Goal: Task Accomplishment & Management: Manage account settings

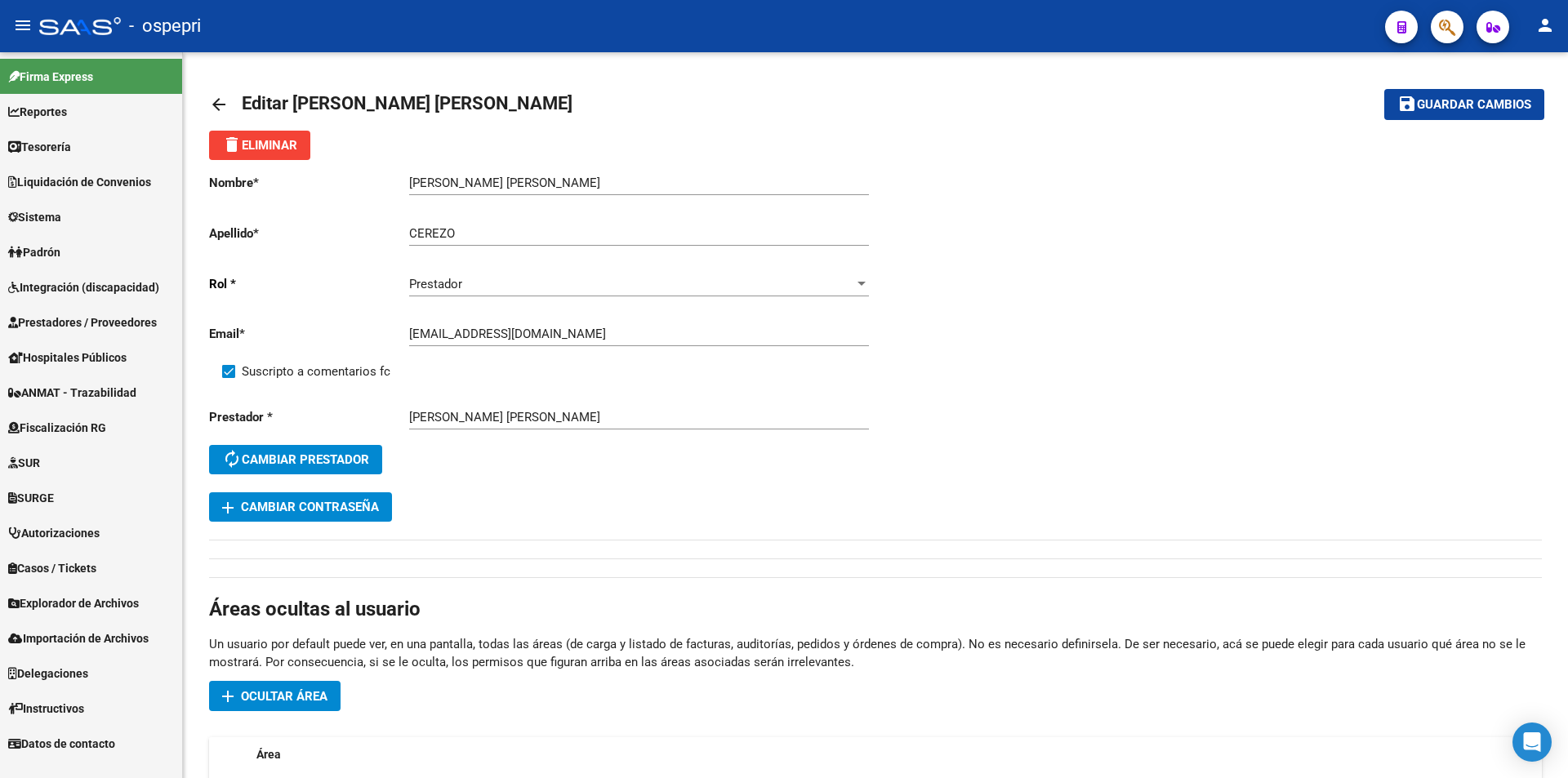
click at [74, 221] on link "Sistema" at bounding box center [91, 216] width 182 height 35
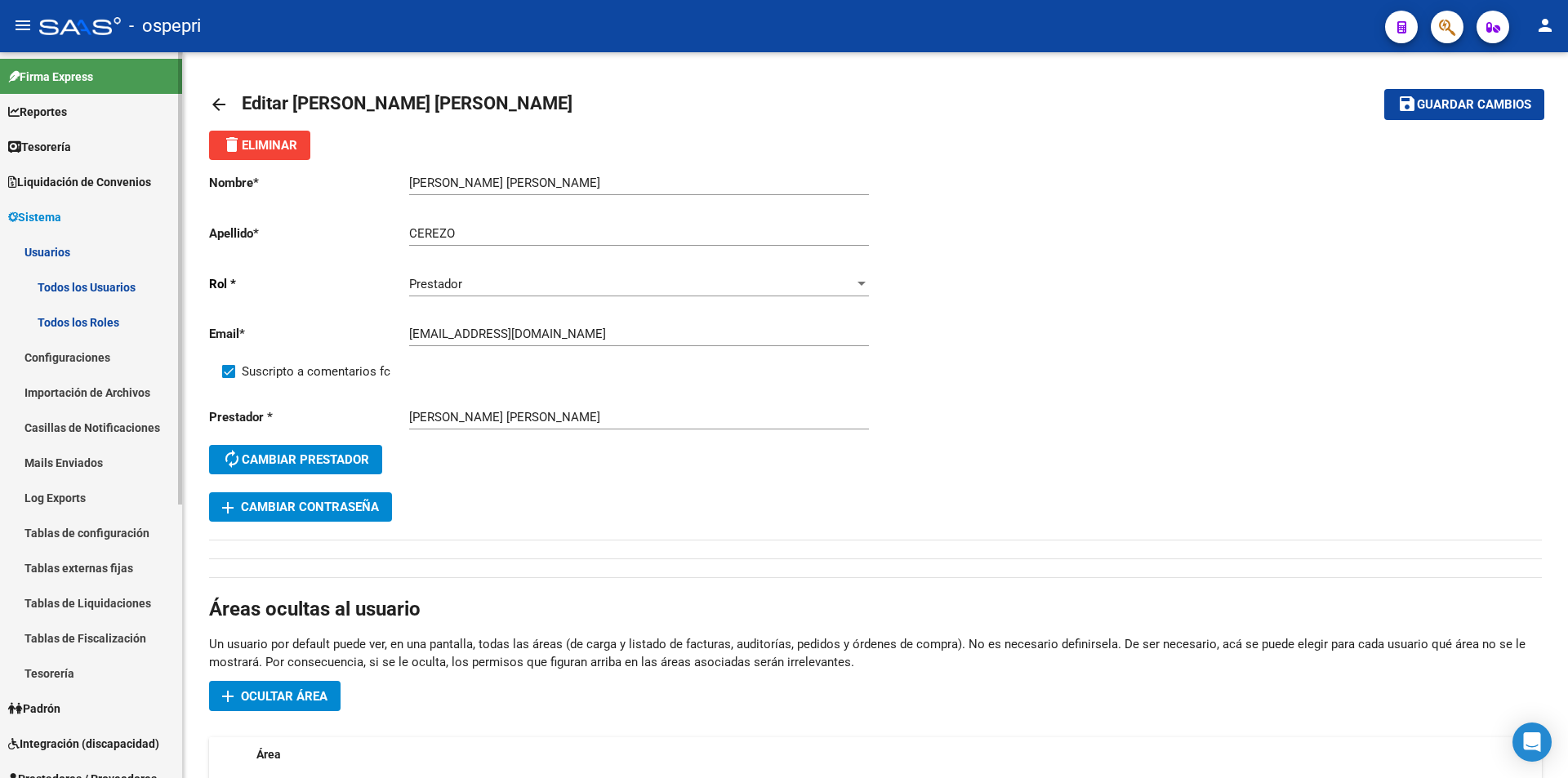
click at [122, 286] on link "Todos los Usuarios" at bounding box center [91, 287] width 182 height 35
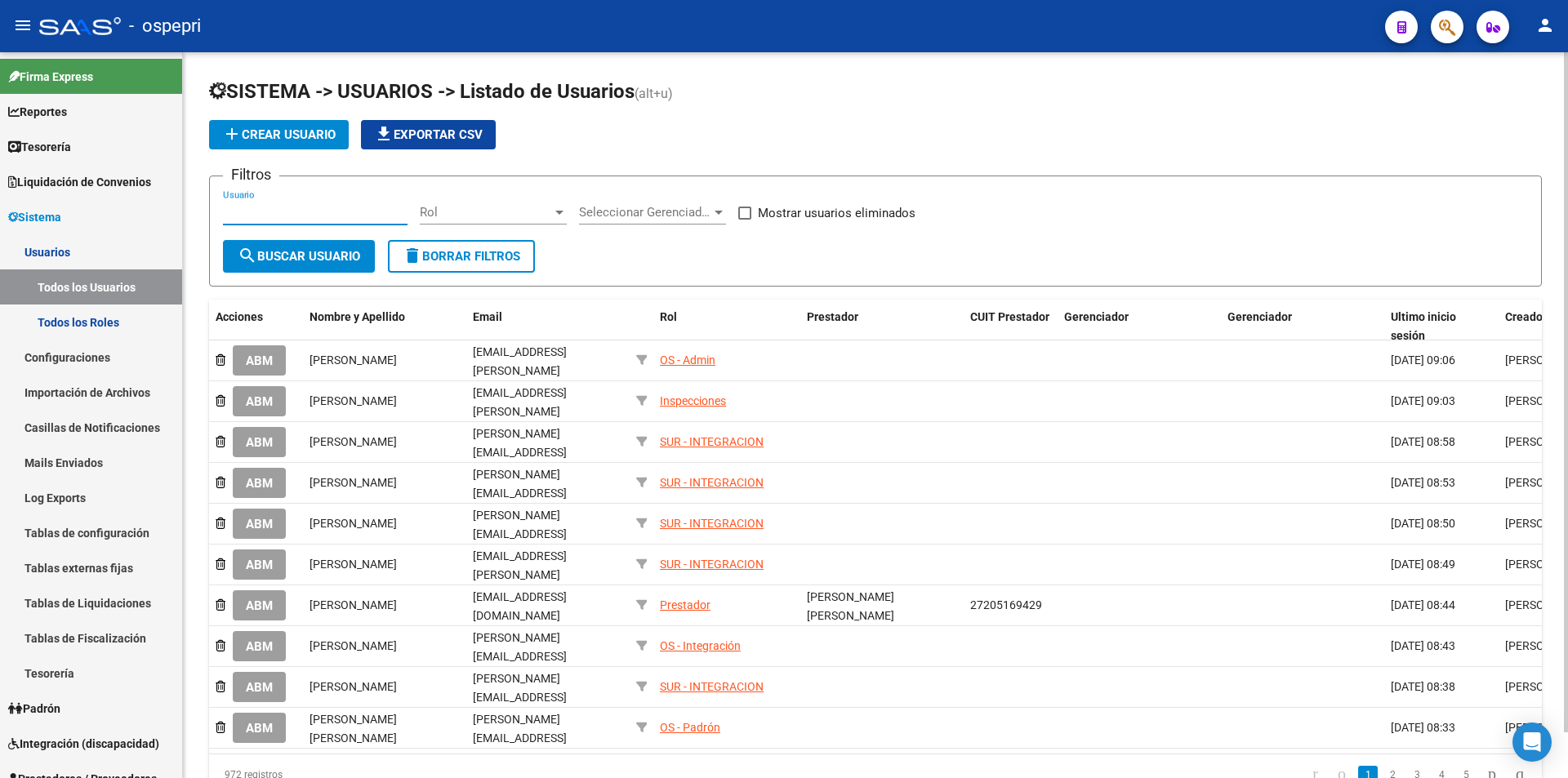
click at [283, 215] on input "Usuario" at bounding box center [316, 212] width 185 height 14
paste input "20270646450"
type input "20270646450"
click at [304, 255] on span "search Buscar Usuario" at bounding box center [299, 256] width 122 height 14
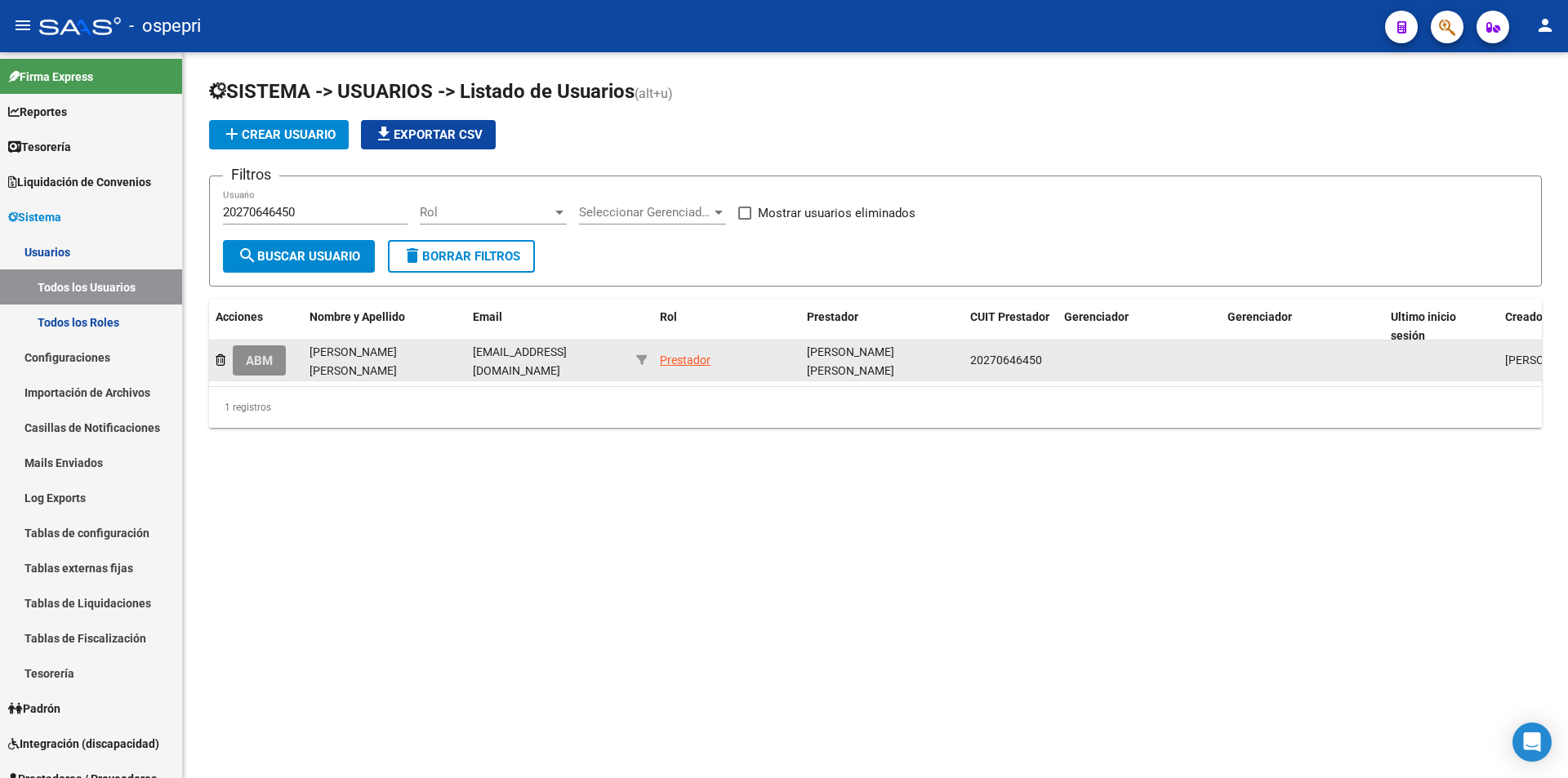
click at [249, 371] on button "ABM" at bounding box center [259, 361] width 53 height 31
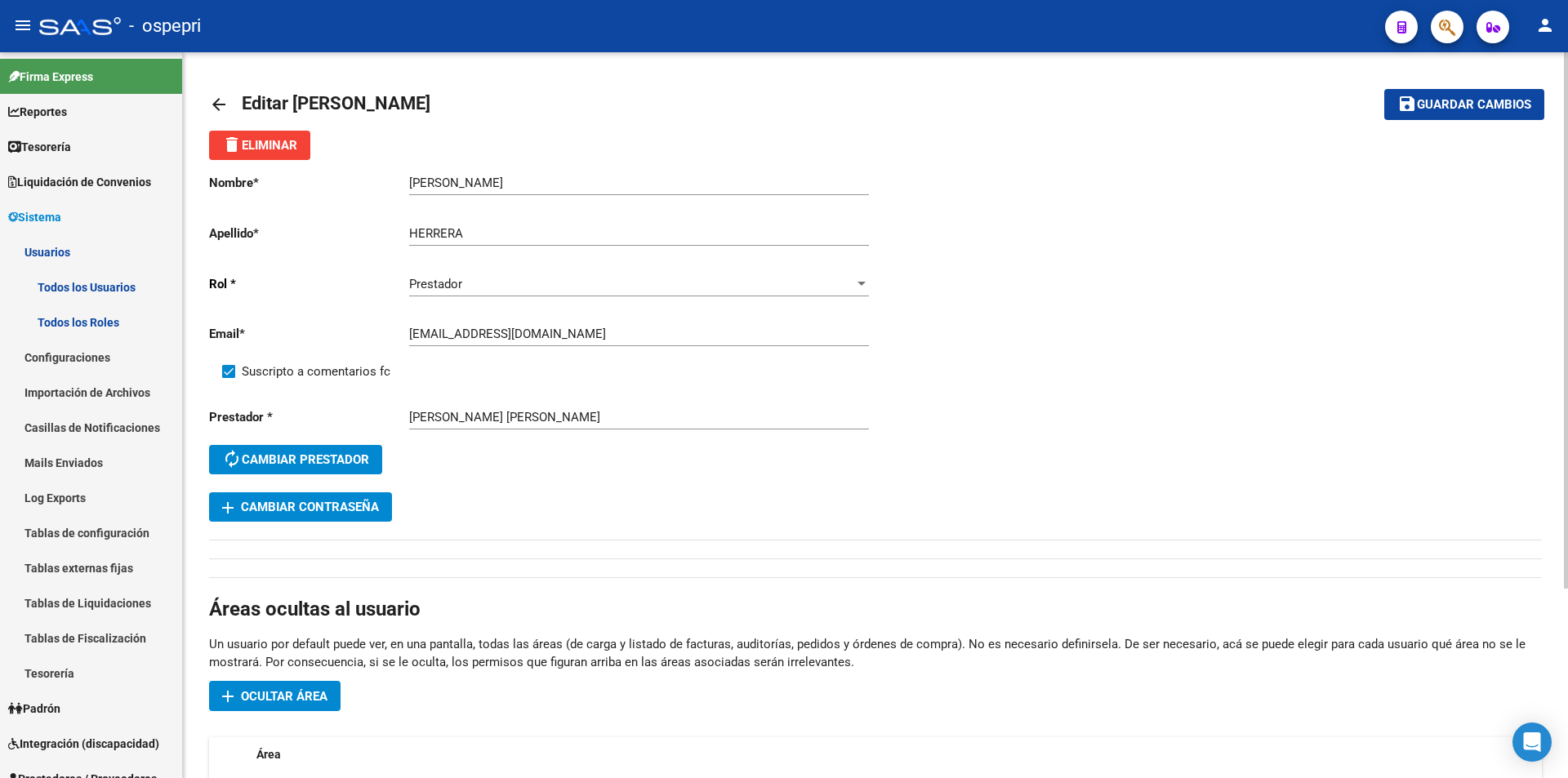
drag, startPoint x: 571, startPoint y: 323, endPoint x: 566, endPoint y: 332, distance: 10.3
click at [570, 323] on div "[EMAIL_ADDRESS][DOMAIN_NAME] Ingresar email" at bounding box center [639, 328] width 460 height 35
click at [557, 336] on input "[EMAIL_ADDRESS][DOMAIN_NAME]" at bounding box center [639, 333] width 460 height 14
click at [557, 334] on input "[EMAIL_ADDRESS][DOMAIN_NAME]" at bounding box center [639, 333] width 460 height 14
click at [558, 334] on input "[EMAIL_ADDRESS][DOMAIN_NAME]" at bounding box center [639, 333] width 460 height 14
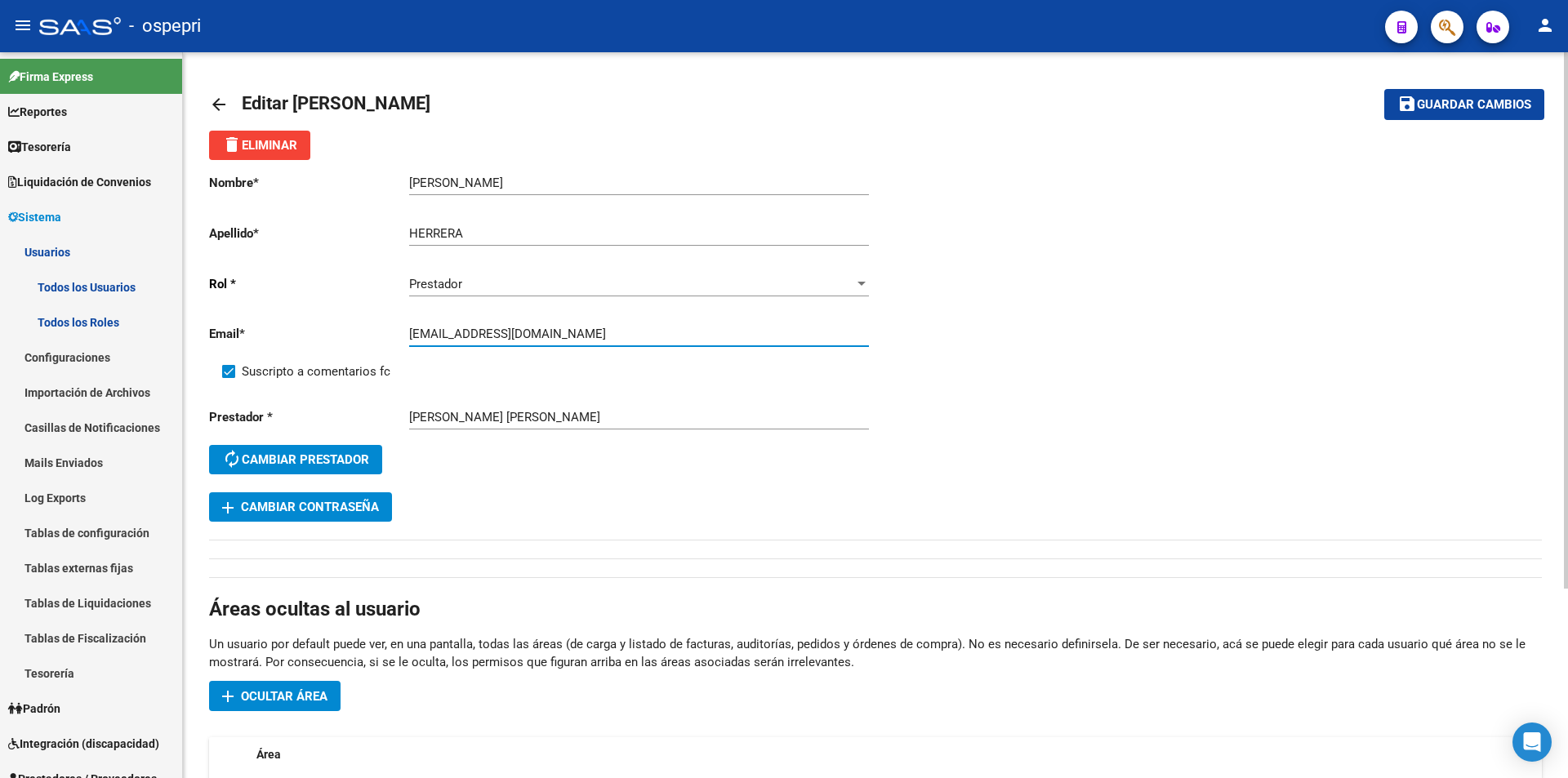
click at [588, 333] on input "[EMAIL_ADDRESS][DOMAIN_NAME]" at bounding box center [639, 333] width 460 height 14
click at [588, 335] on input "[EMAIL_ADDRESS][DOMAIN_NAME]" at bounding box center [639, 333] width 460 height 14
click at [1514, 105] on span "Guardar cambios" at bounding box center [1474, 105] width 115 height 14
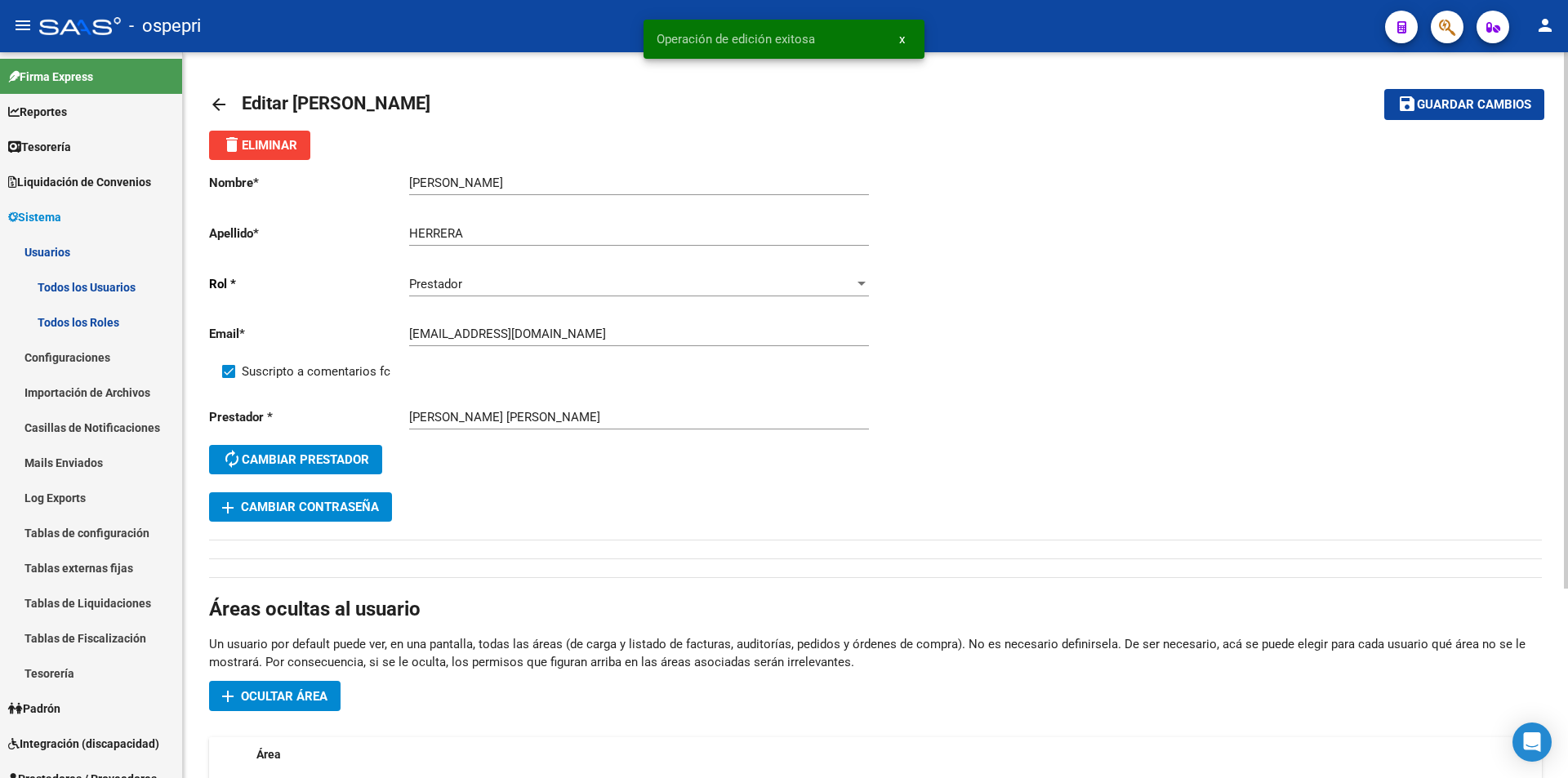
click at [356, 506] on span "add Cambiar Contraseña" at bounding box center [300, 507] width 157 height 14
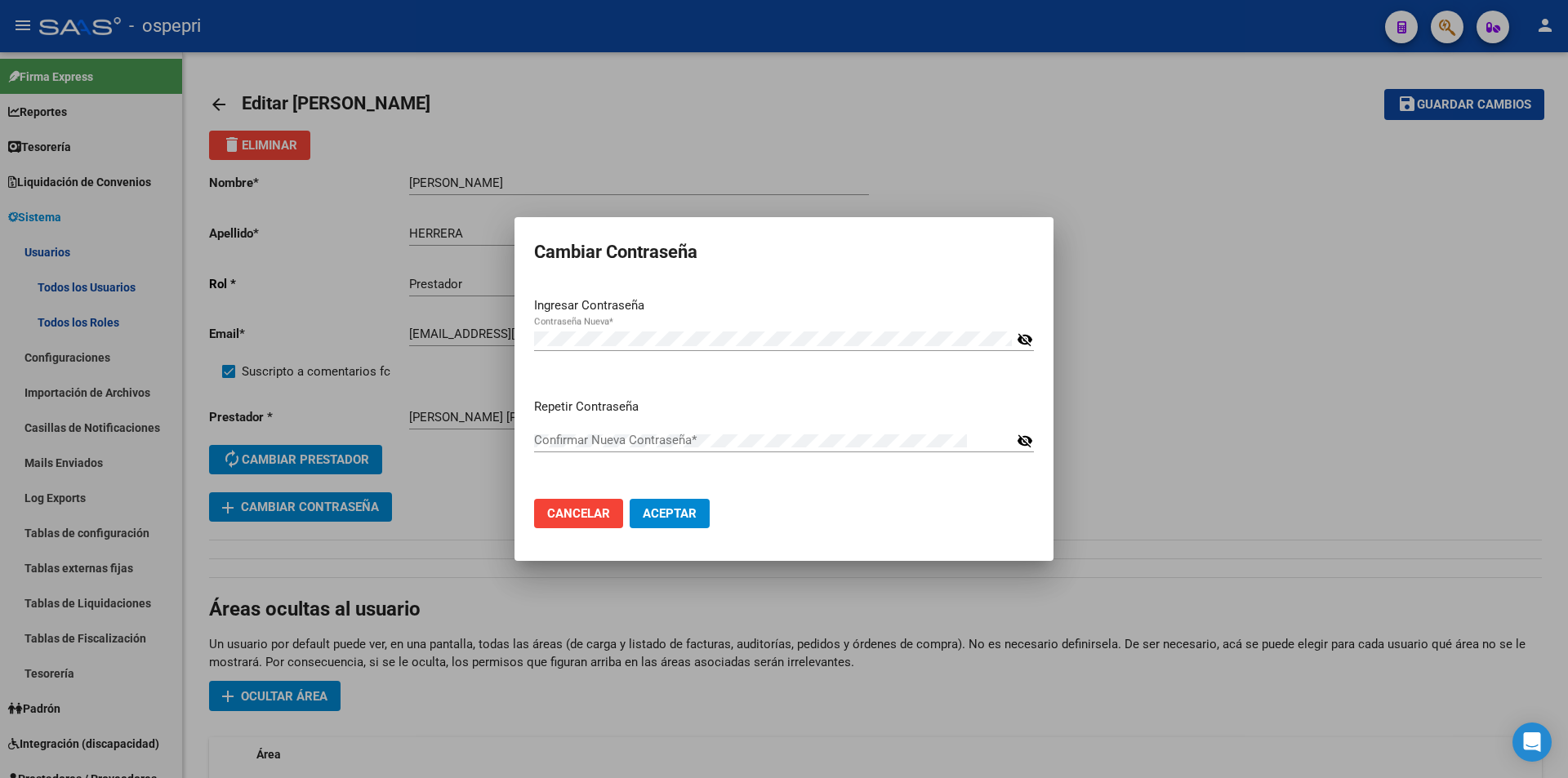
click at [1023, 339] on mat-icon "visibility_off" at bounding box center [1024, 339] width 16 height 20
drag, startPoint x: 682, startPoint y: 395, endPoint x: 788, endPoint y: 404, distance: 106.4
click at [682, 395] on app-password-and-repeat "Ingresar Contraseña Contraseña Nueva * visibility Repetir Contraseña Confirmar …" at bounding box center [784, 391] width 500 height 190
click at [1027, 439] on mat-icon "visibility_off" at bounding box center [1024, 440] width 16 height 20
click at [688, 516] on span "Aceptar" at bounding box center [670, 513] width 54 height 14
